Goal: Task Accomplishment & Management: Use online tool/utility

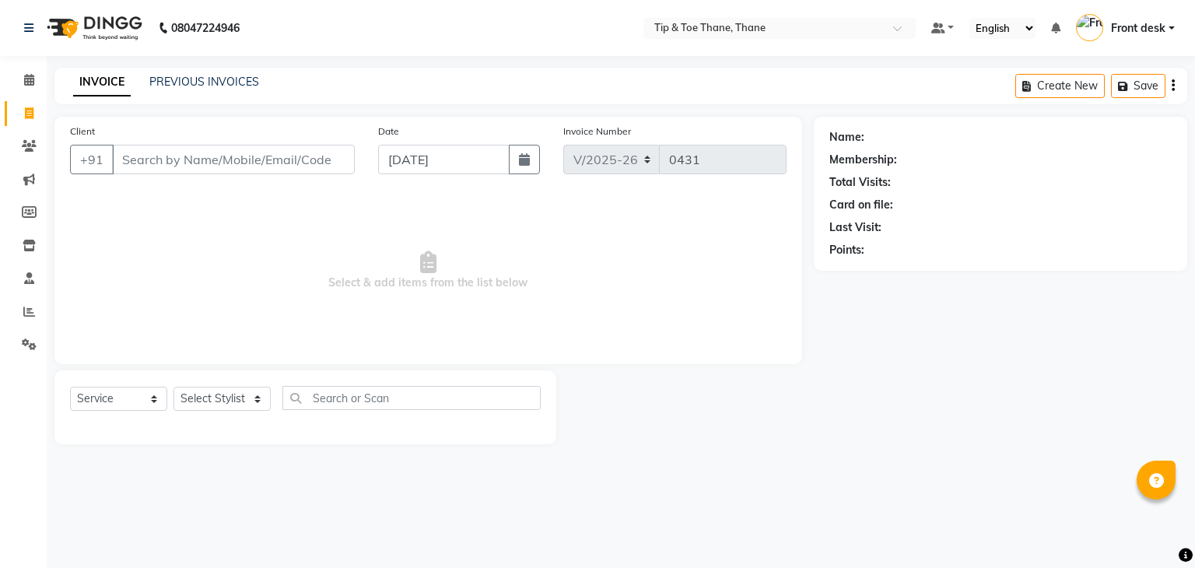
select select "5603"
select select "service"
click at [253, 153] on input "Client" at bounding box center [233, 160] width 243 height 30
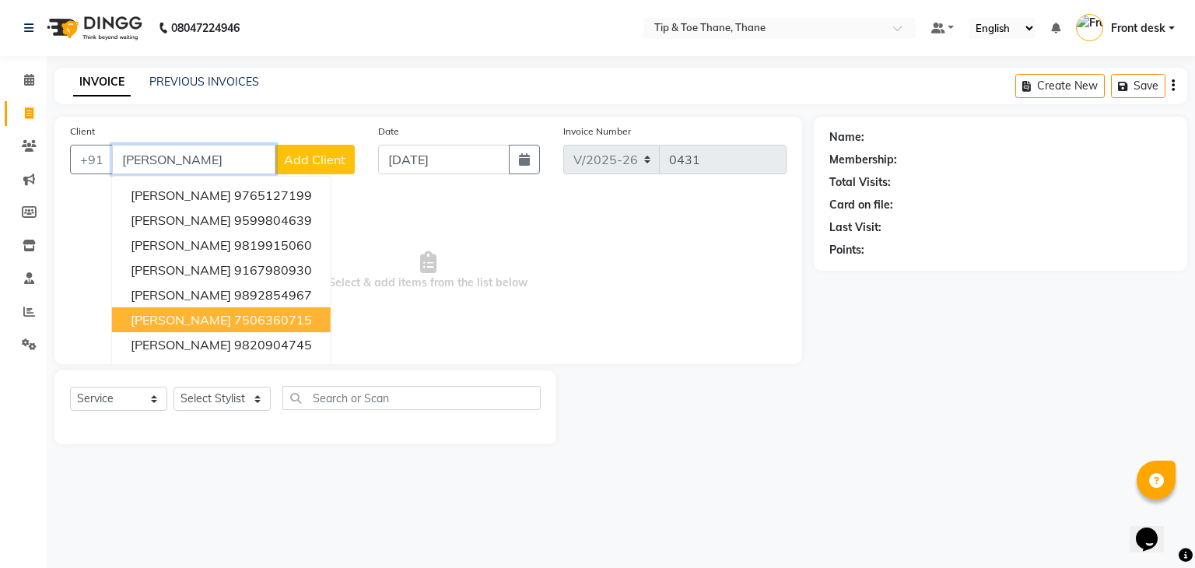
type input "jessica"
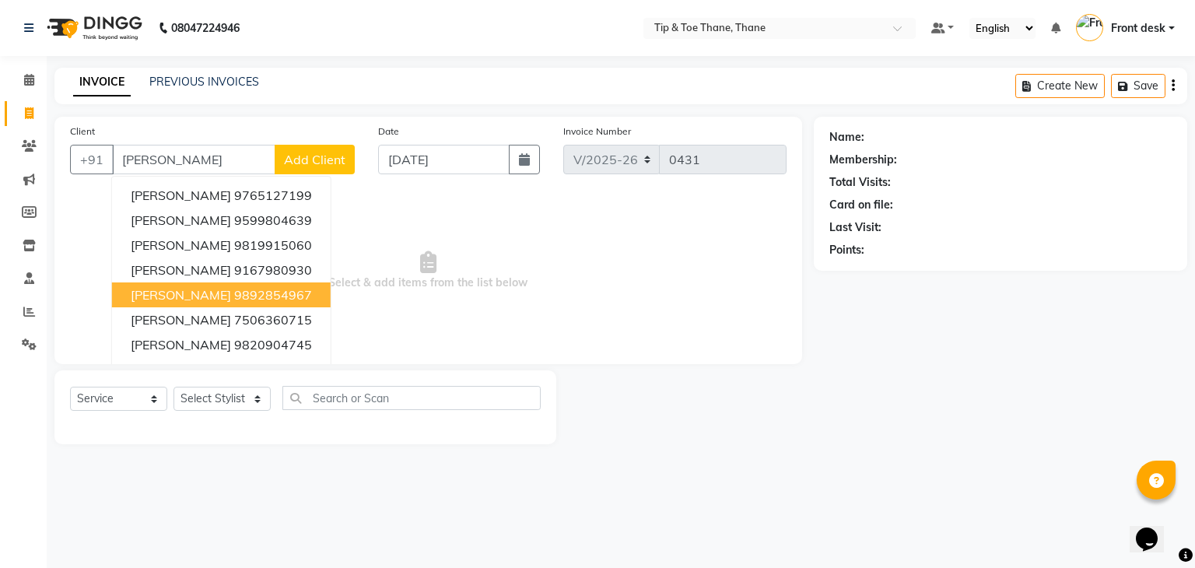
click at [585, 325] on span "Select & add items from the list below" at bounding box center [428, 271] width 716 height 156
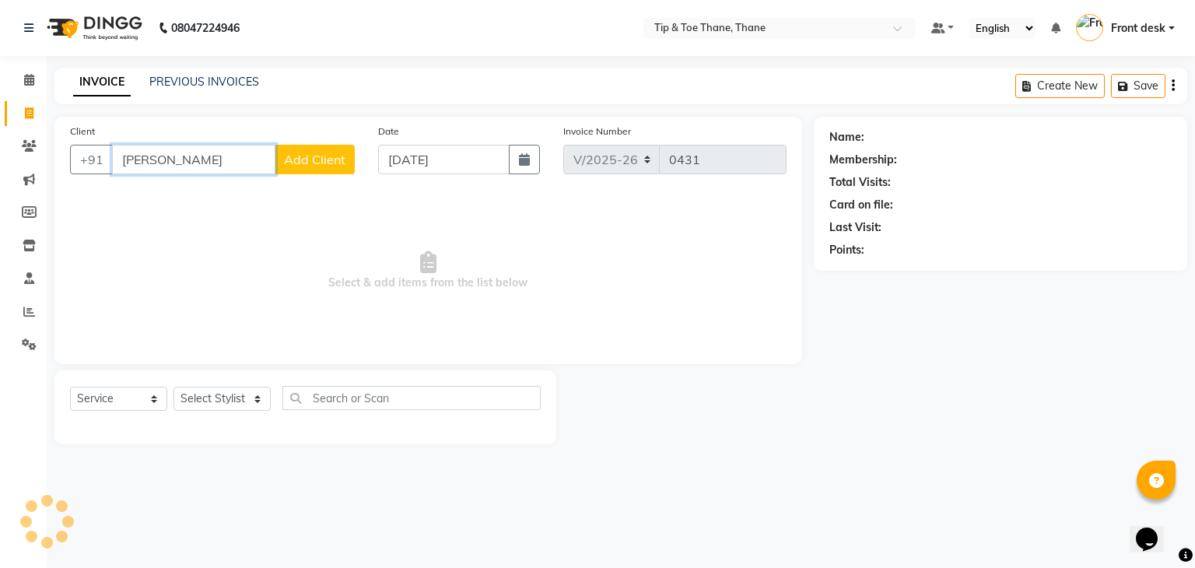
drag, startPoint x: 166, startPoint y: 156, endPoint x: 0, endPoint y: 98, distance: 175.4
click at [0, 98] on app-home "08047224946 Select Location × Tip & Toe Thane, Thane Default Panel My Panel Eng…" at bounding box center [597, 233] width 1195 height 467
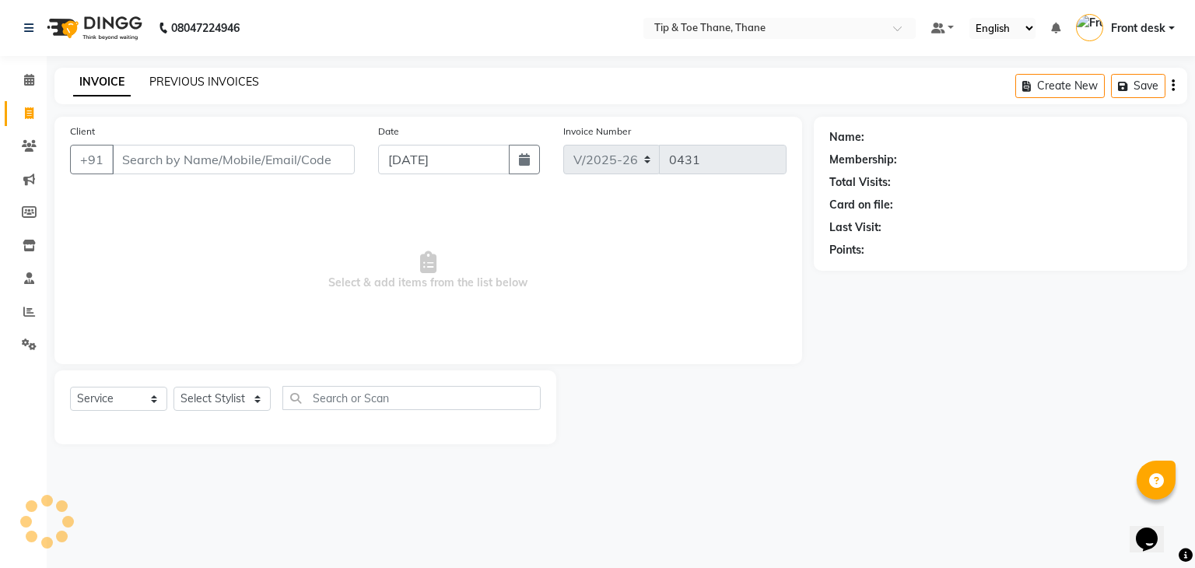
click at [227, 82] on link "PREVIOUS INVOICES" at bounding box center [204, 82] width 110 height 14
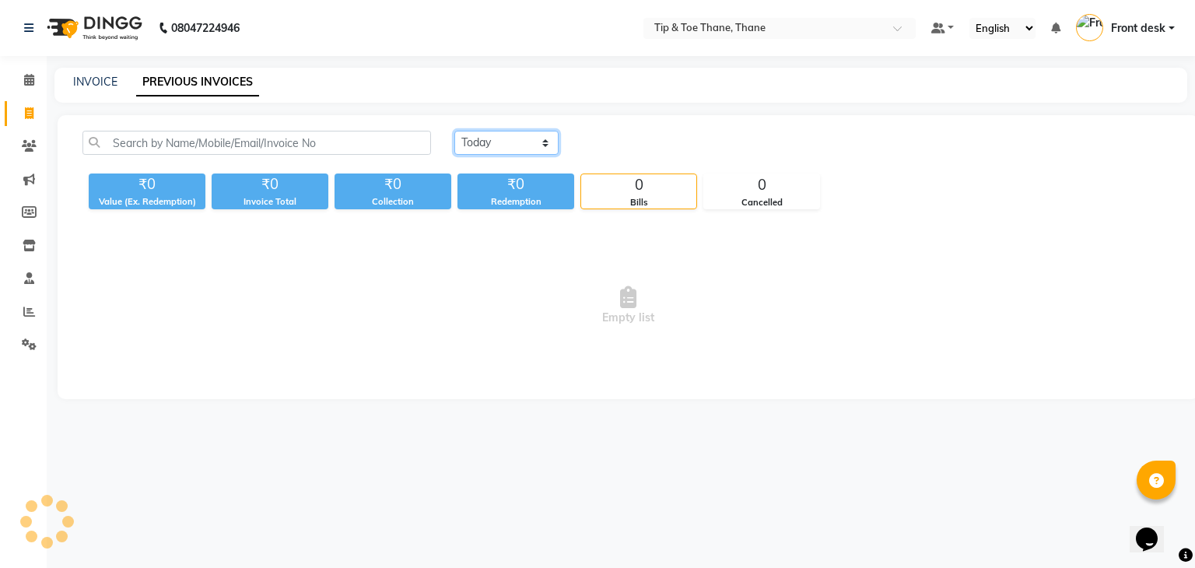
drag, startPoint x: 460, startPoint y: 141, endPoint x: 464, endPoint y: 153, distance: 13.3
click at [460, 141] on select "Today Yesterday Custom Range" at bounding box center [506, 143] width 104 height 24
select select "yesterday"
click at [454, 131] on select "Today Yesterday Custom Range" at bounding box center [506, 143] width 104 height 24
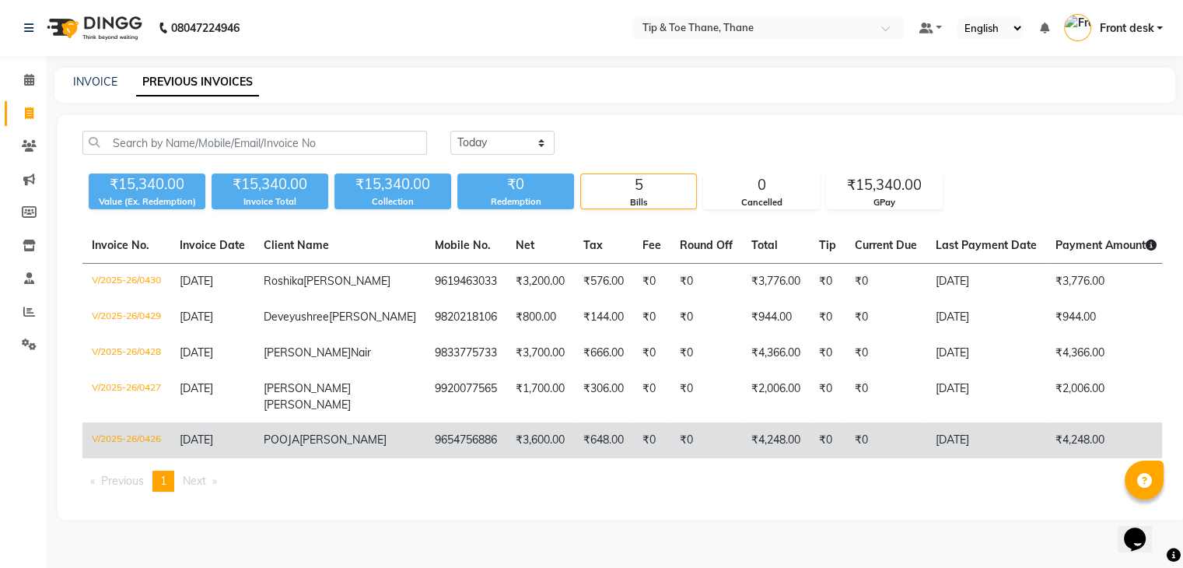
click at [321, 458] on td "POOJA SHARMA" at bounding box center [339, 440] width 171 height 36
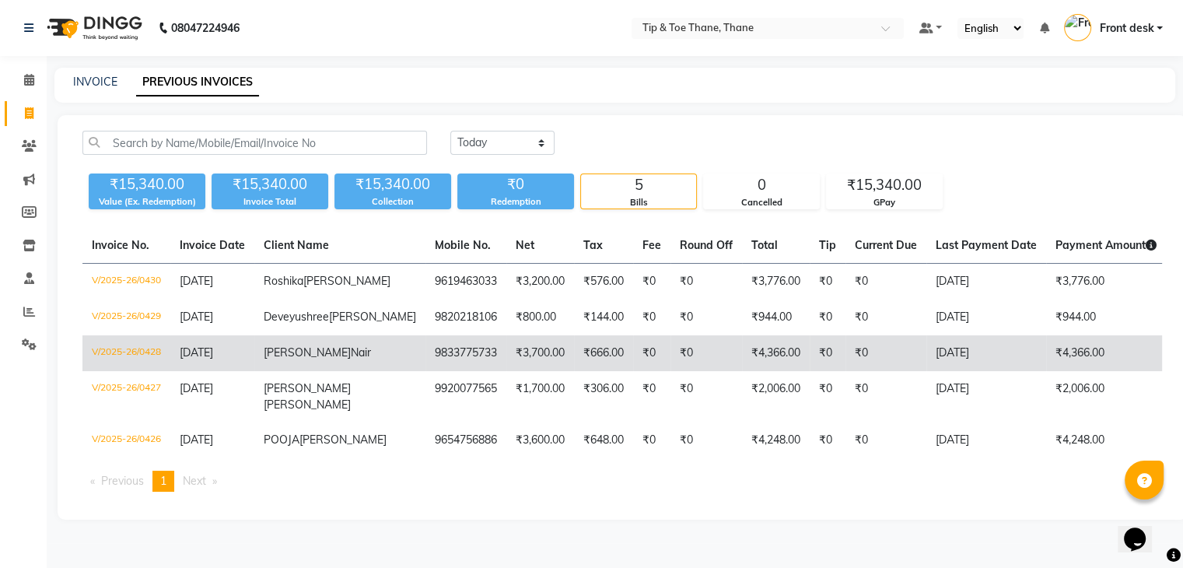
click at [926, 371] on td "03-09-2025" at bounding box center [986, 353] width 120 height 36
click at [425, 371] on td "9833775733" at bounding box center [465, 353] width 81 height 36
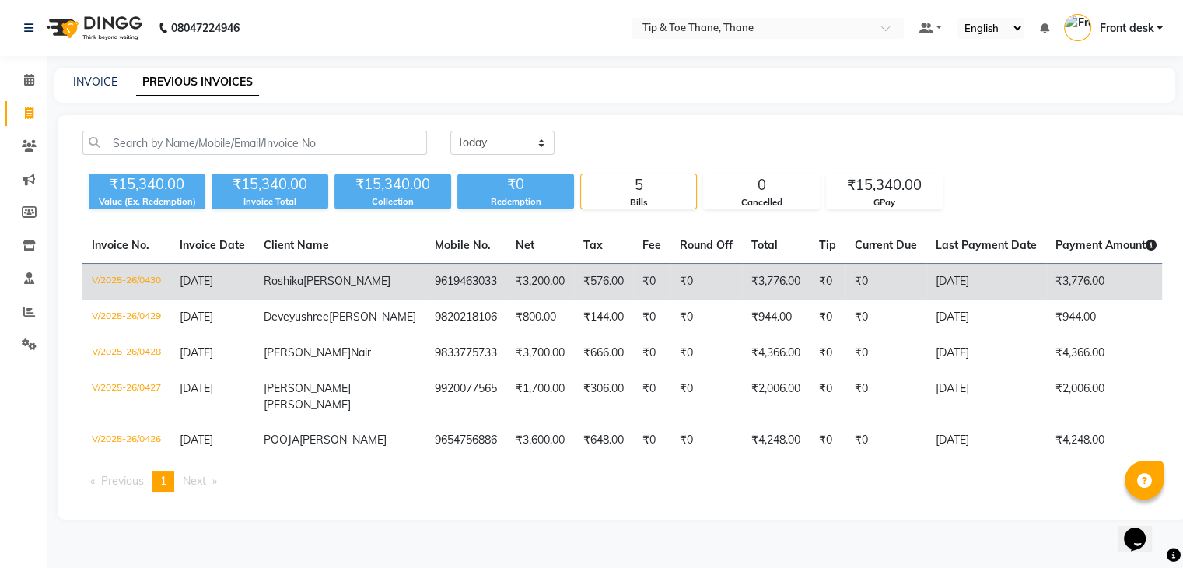
click at [926, 282] on td "03-09-2025" at bounding box center [986, 282] width 120 height 37
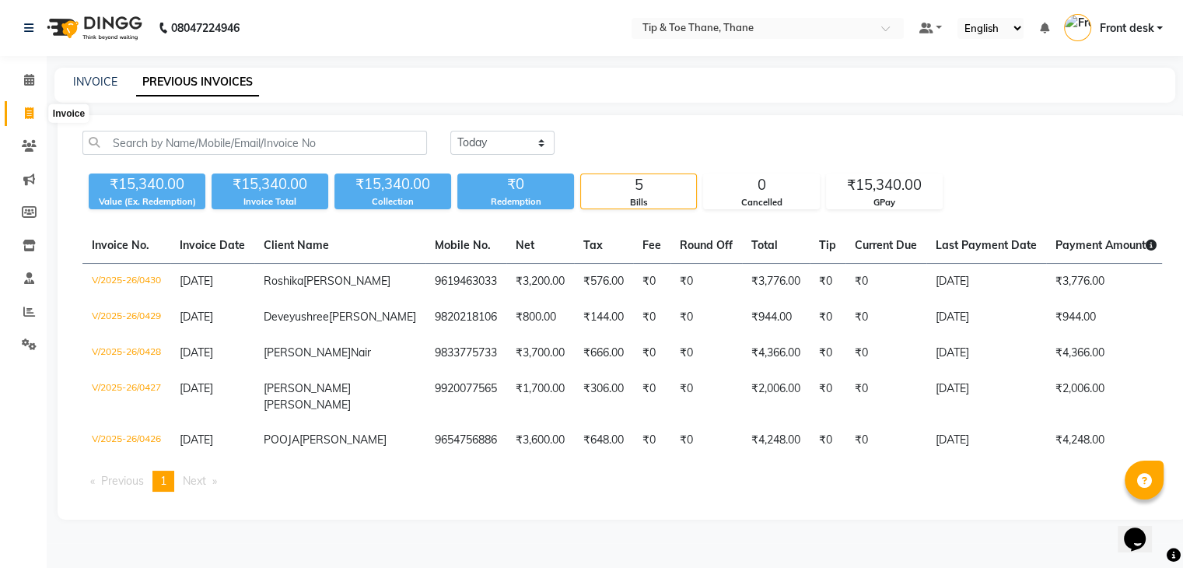
click at [29, 113] on icon at bounding box center [29, 113] width 9 height 12
select select "5603"
select select "service"
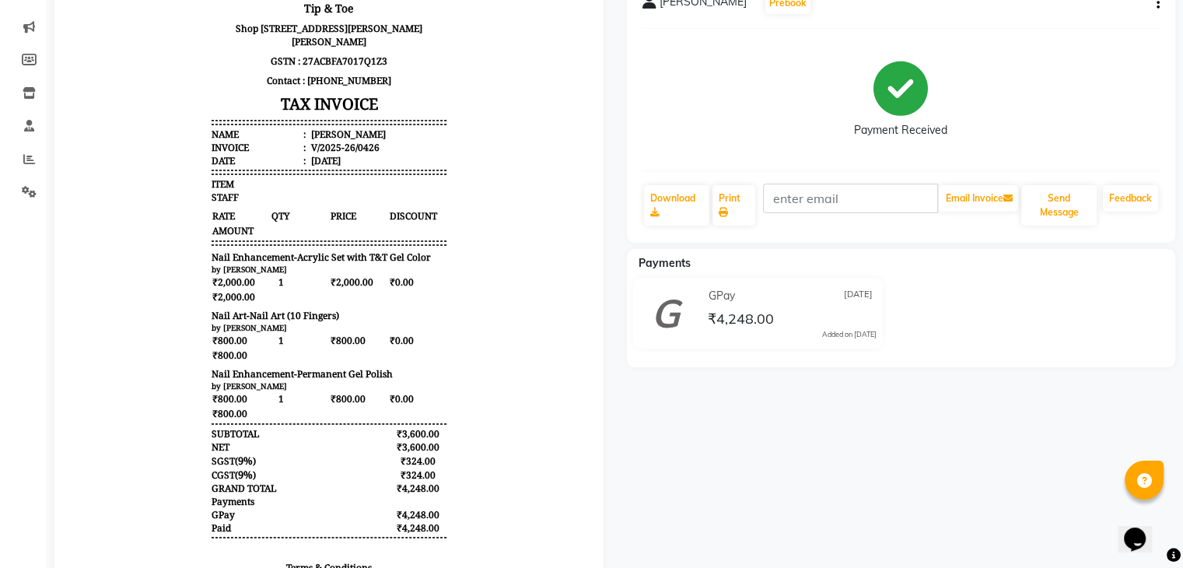
scroll to position [156, 0]
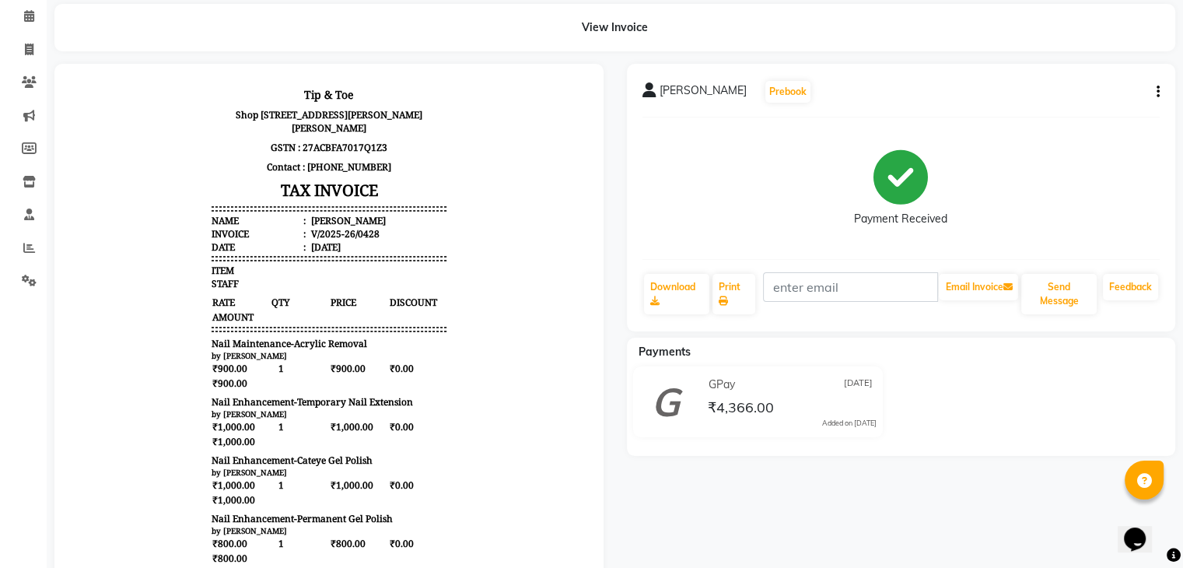
scroll to position [156, 0]
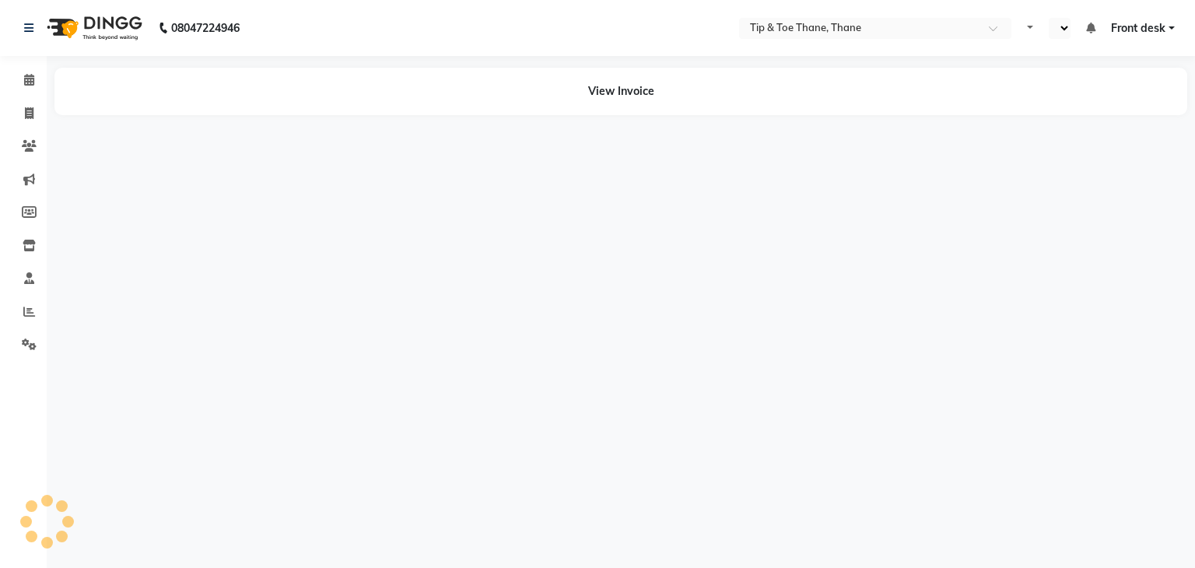
select select "en"
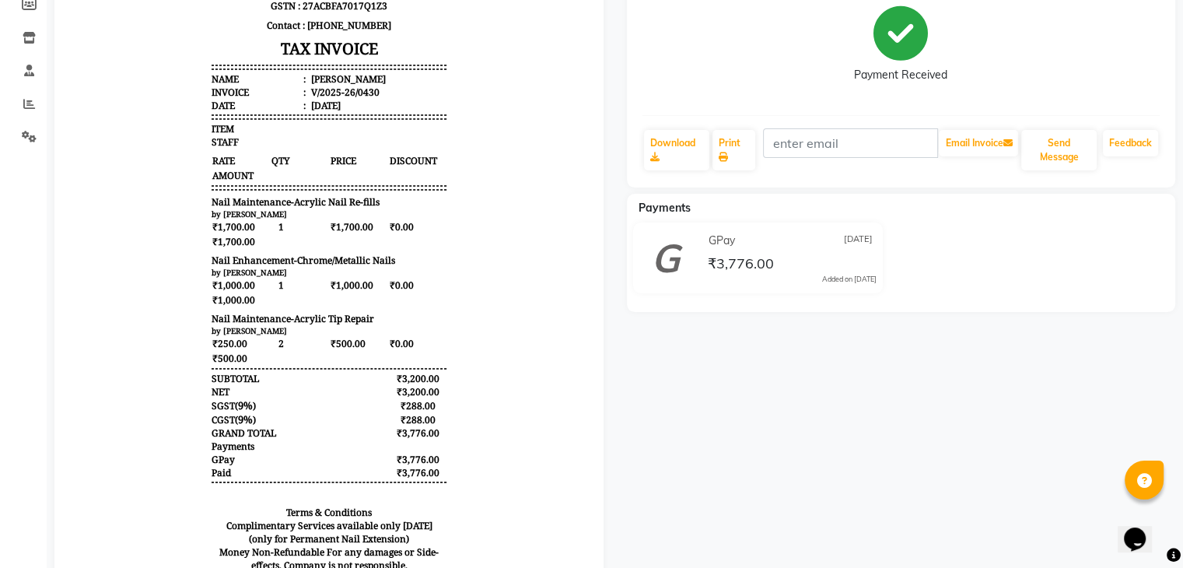
scroll to position [233, 0]
